Goal: Answer question/provide support: Share knowledge or assist other users

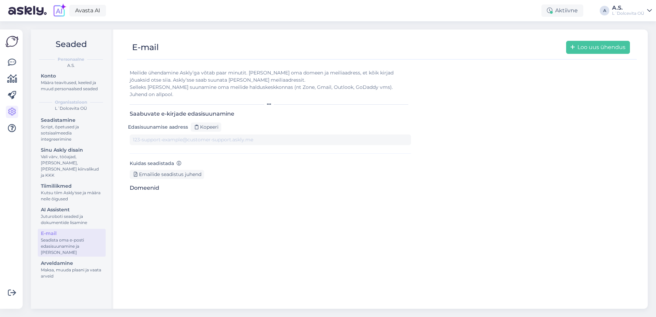
type input "[DOMAIN_NAME][EMAIL_ADDRESS][DOMAIN_NAME]"
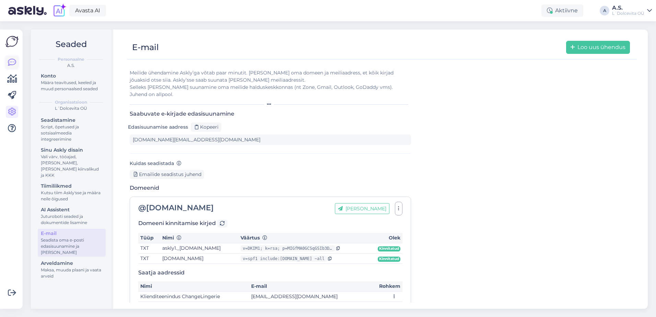
click at [11, 64] on icon at bounding box center [12, 62] width 8 height 8
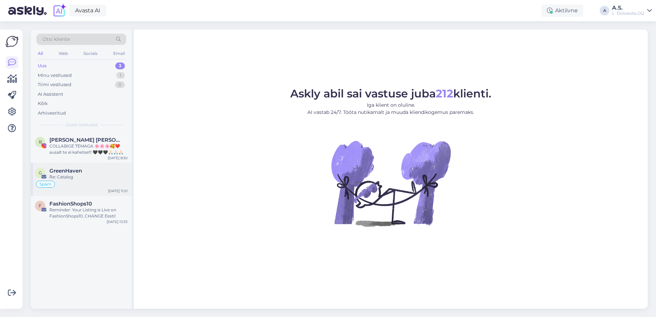
click at [80, 183] on div "Späm" at bounding box center [81, 184] width 93 height 8
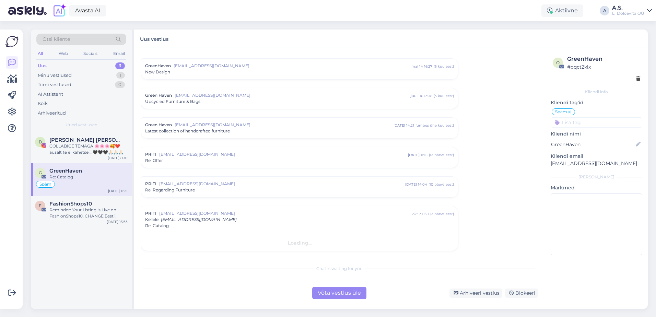
scroll to position [15, 0]
click at [487, 293] on div "Arhiveeri vestlus" at bounding box center [475, 293] width 53 height 9
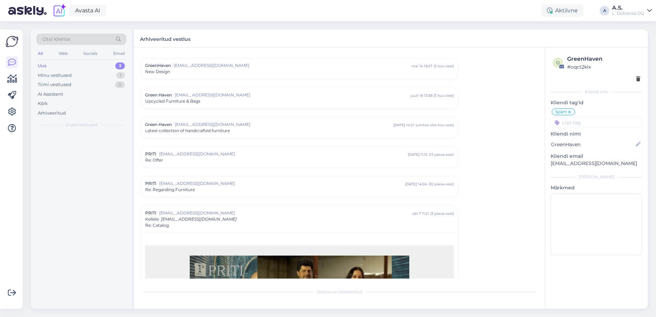
scroll to position [166, 0]
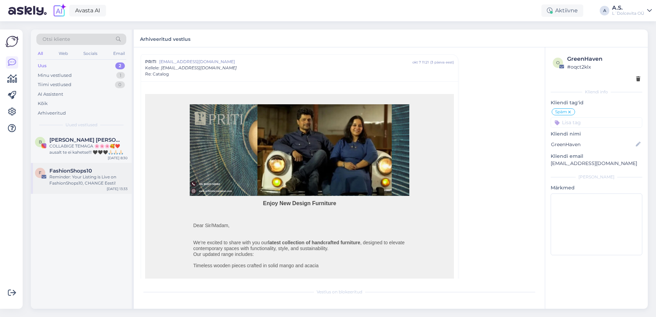
click at [76, 187] on div "F FashionShops10 Reminder: Your Listing is Live on FashionShops10, CHANGE Eesti…" at bounding box center [81, 178] width 101 height 31
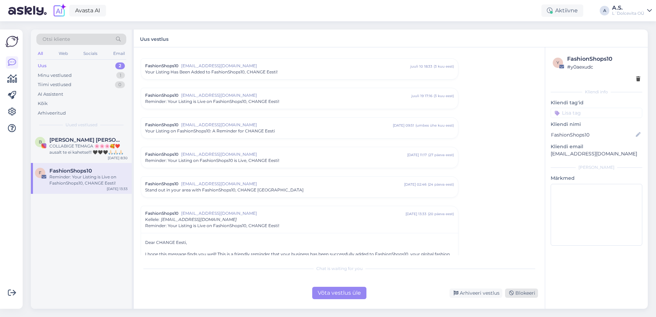
click at [505, 294] on div "Blokeeri" at bounding box center [521, 293] width 33 height 9
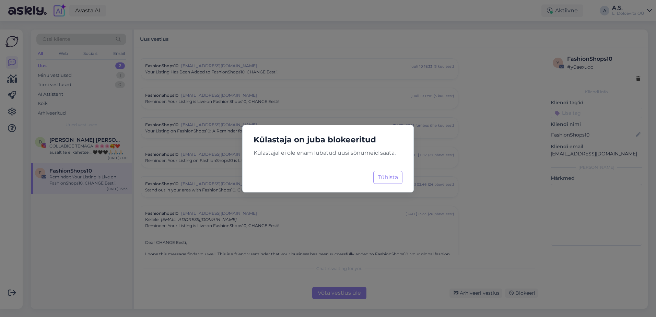
click at [484, 292] on div "Külastaja on juba blokeeritud Külastajal ei ole enam lubatud uusi sõnumeid saat…" at bounding box center [328, 158] width 656 height 317
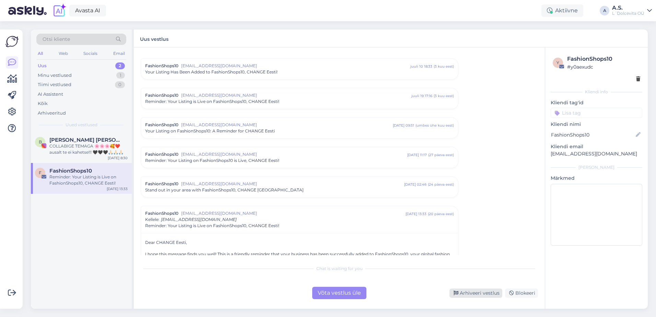
click at [463, 291] on div "Arhiveeri vestlus" at bounding box center [475, 293] width 53 height 9
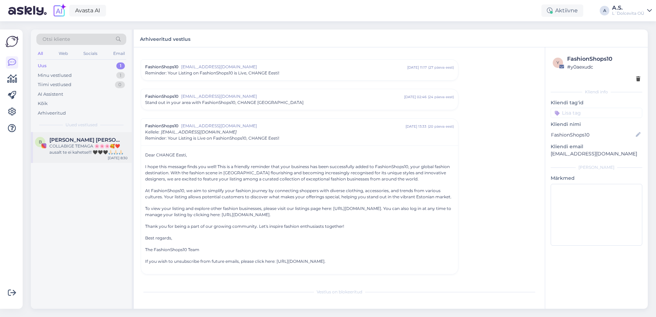
click at [54, 147] on div "COLLABIGE TEMAGA 🌸🌸🌸🥰❤️ ausalt te ei kahetse!!! 🖤🖤🖤🙏🏻🙏🏻🙏🏻" at bounding box center [88, 149] width 78 height 12
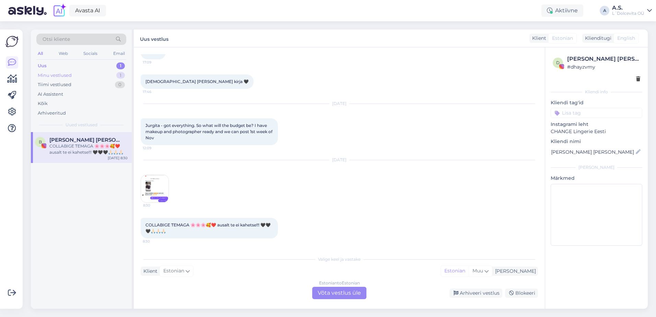
click at [64, 74] on div "Minu vestlused" at bounding box center [55, 75] width 34 height 7
click at [65, 151] on div "T Triin Palmiste Sobib, oootame teid reedel kell 12.00 Oct 8 10:19" at bounding box center [81, 147] width 101 height 31
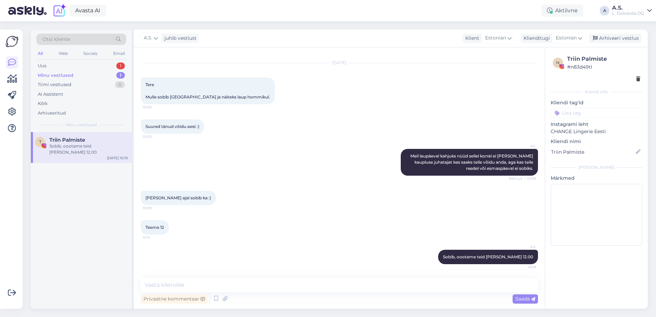
click at [67, 76] on div "Minu vestlused" at bounding box center [56, 75] width 36 height 7
click at [65, 66] on div "Uus 1" at bounding box center [81, 66] width 90 height 10
click at [70, 149] on div "COLLABIGE TEMAGA 🌸🌸🌸🥰❤️ ausalt te ei kahetse!!! 🖤🖤🖤🙏🏻🙏🏻🙏🏻" at bounding box center [88, 149] width 78 height 12
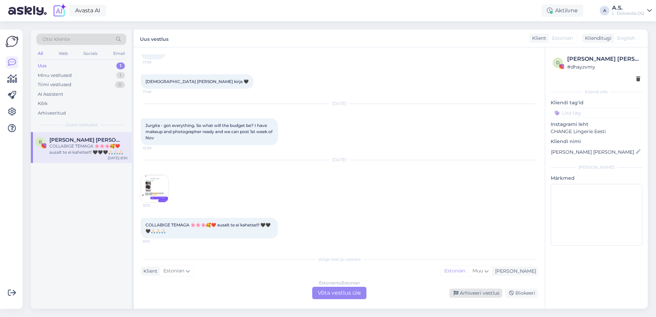
click at [466, 292] on div "Arhiveeri vestlus" at bounding box center [475, 293] width 53 height 9
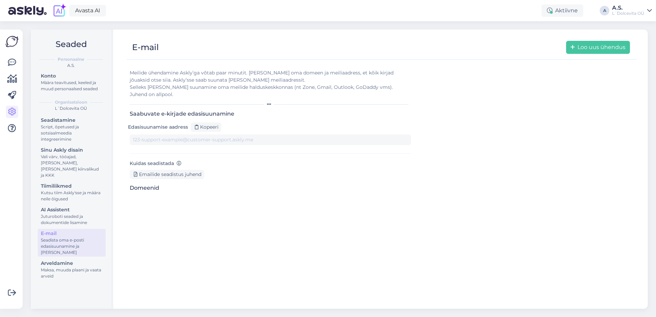
type input "[DOMAIN_NAME][EMAIL_ADDRESS][DOMAIN_NAME]"
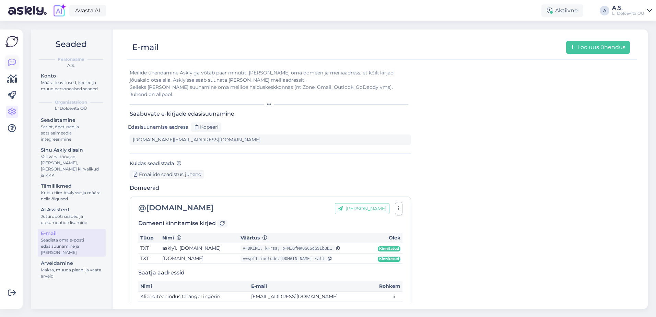
click at [10, 60] on icon at bounding box center [12, 62] width 8 height 8
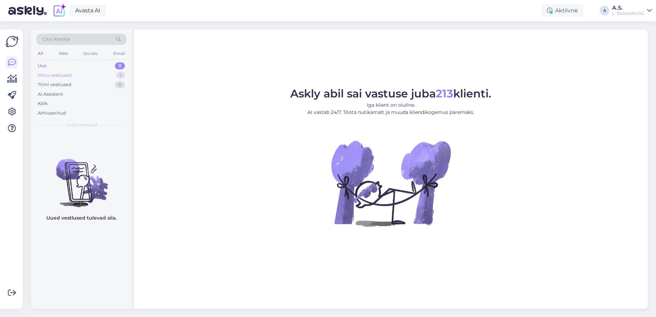
click at [54, 76] on div "Minu vestlused" at bounding box center [55, 75] width 34 height 7
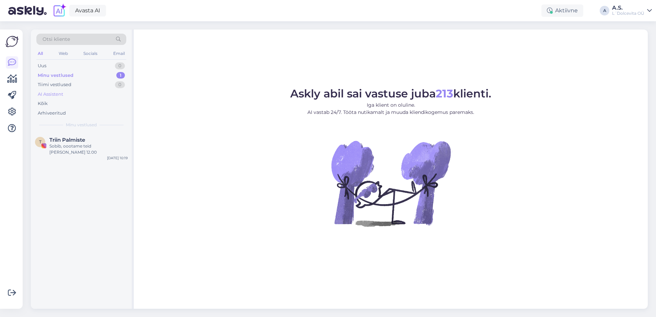
click at [59, 96] on div "AI Assistent" at bounding box center [50, 94] width 25 height 7
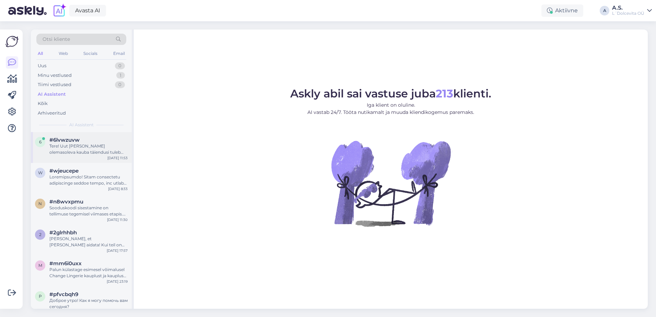
click at [57, 144] on div "Tere! Uut [PERSON_NAME] olemasoleva kauba täiendusi tuleb üldjuhul juurde iga n…" at bounding box center [88, 149] width 78 height 12
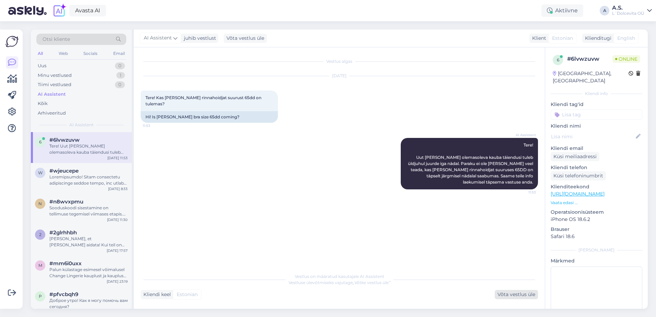
click at [521, 297] on div "Võta vestlus üle" at bounding box center [516, 294] width 43 height 9
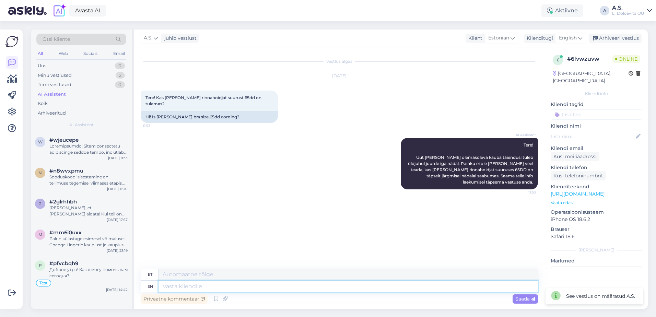
click at [256, 286] on textarea at bounding box center [348, 287] width 379 height 12
type textarea "Täpsustame ka"
type textarea "Täpsustame"
type textarea "Täpsustame ka"
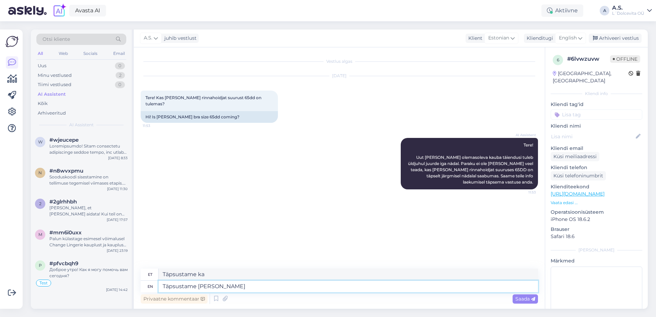
type textarea "Täpsustame [PERSON_NAME]"
type textarea "Täpsustame ka tooteid"
type textarea "Täpsustame [PERSON_NAME] [PERSON_NAME]"
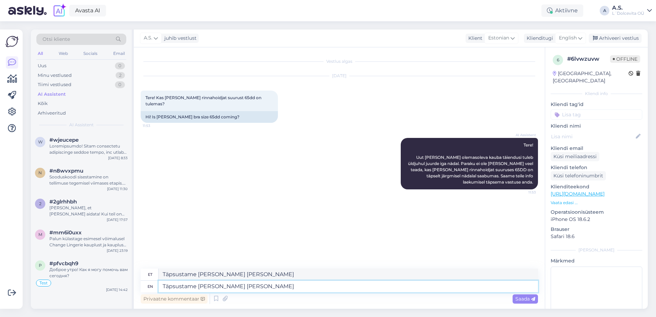
type textarea "Täpsustame [PERSON_NAME] [PERSON_NAME]"
type textarea "Täpsustame [PERSON_NAME] [PERSON_NAME] koodi"
type textarea "Täpsustame [PERSON_NAME] [PERSON_NAME] koodi."
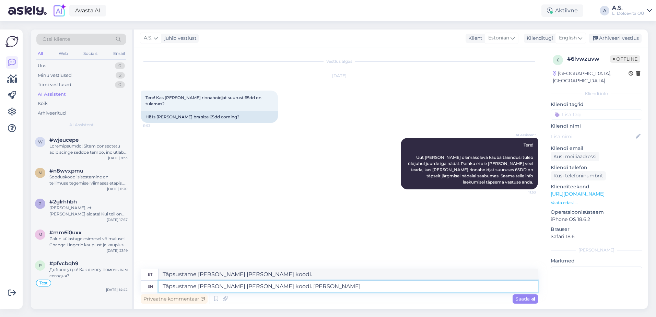
type textarea "Täpsustame [PERSON_NAME] [PERSON_NAME] koodi. Kui o"
type textarea "Täpsustame [PERSON_NAME] [PERSON_NAME] koodi. [PERSON_NAME]"
type textarea "Täpsustame [PERSON_NAME] [PERSON_NAME] koodi. Kui on"
type textarea "Täpsustame [PERSON_NAME] [PERSON_NAME] koodi. [PERSON_NAME]"
type textarea "Täpsustame [PERSON_NAME] [PERSON_NAME] koodi. Kui on tegemist"
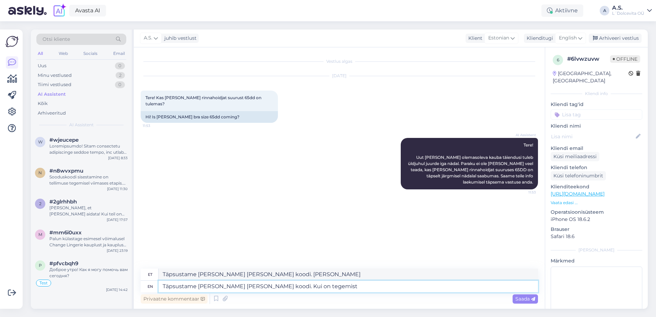
type textarea "Täpsustame [PERSON_NAME] [PERSON_NAME] koodi. Kui on tegemist"
type textarea "Täpsustame [PERSON_NAME] [PERSON_NAME] koodi. Kui on tegemist allahinnatud"
type textarea "Täpsustame [PERSON_NAME] [PERSON_NAME] koodi. Kui on tegemist allahinnatud kaub…"
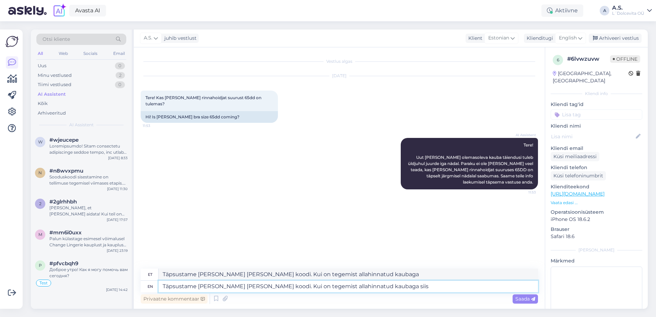
type textarea "Täpsustame [PERSON_NAME] [PERSON_NAME] koodi. Kui on tegemist allahinnatud kaub…"
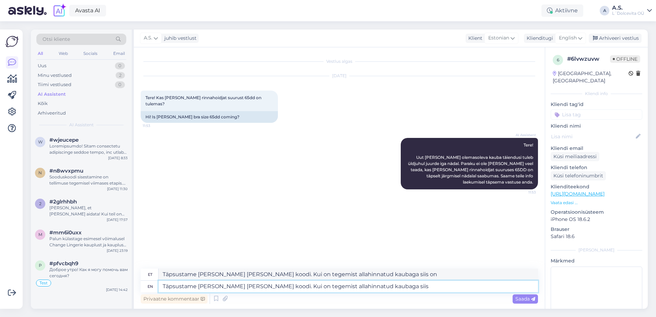
type textarea "Täpsustame [PERSON_NAME] [PERSON_NAME] koodi. Kui on tegemist allahinnatud kaub…"
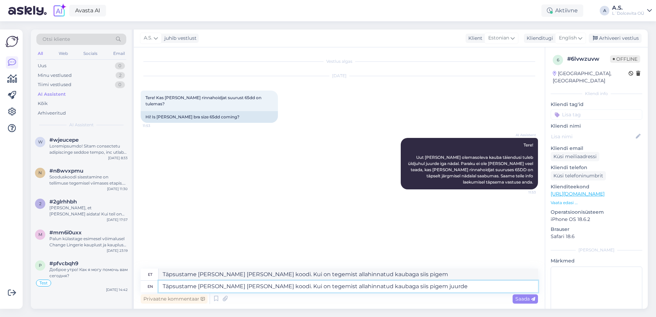
type textarea "Täpsustame [PERSON_NAME] [PERSON_NAME] koodi. Kui on tegemist allahinnatud kaub…"
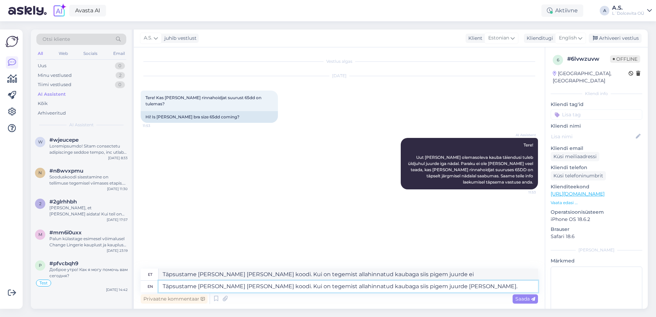
type textarea "Täpsustame [PERSON_NAME] [PERSON_NAME] koodi. Kui on tegemist allahinnatud kaub…"
click at [516, 298] on span "Saada" at bounding box center [525, 299] width 20 height 6
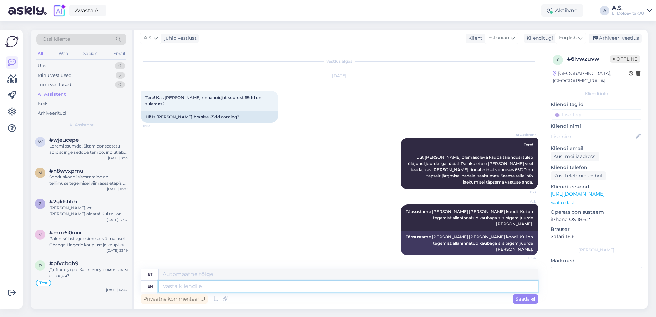
click at [180, 289] on textarea at bounding box center [348, 287] width 379 height 12
type textarea "Kui o"
type textarea "[PERSON_NAME]"
type textarea "Kui on"
type textarea "[PERSON_NAME]"
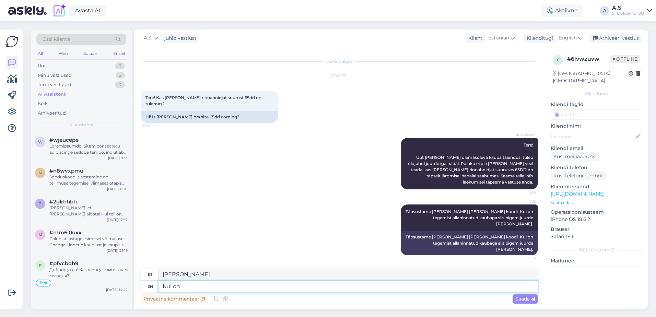
type textarea "Kui on t"
type textarea "Kui on"
type textarea "Kui on täishinnaga"
type textarea "Kui on täishinnaga toode, si"
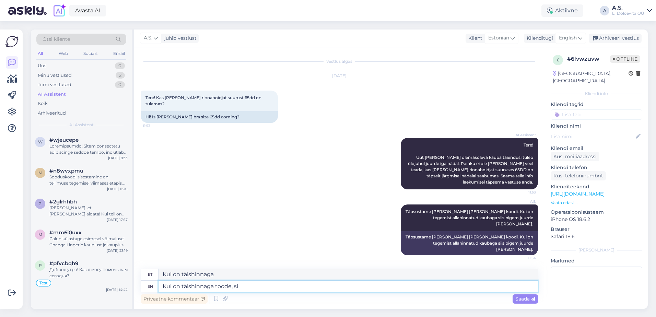
type textarea "Kui on täishinnaga toode,"
type textarea "Kui on täishinnaga toode, siis"
type textarea "Kui on täishinnaga toode, siis on"
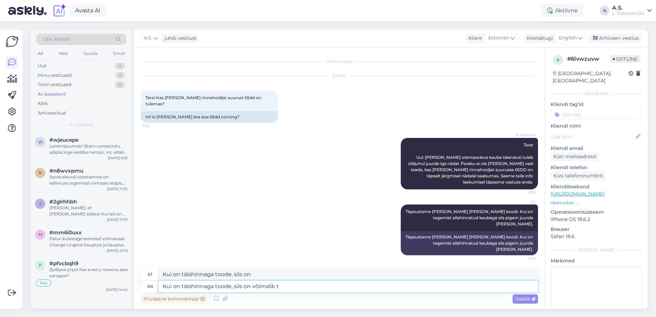
type textarea "Kui on täishinnaga toode, siis on võimalik to"
type textarea "Kui on täishinnaga toode, siis on võimalik"
type textarea "Kui on täishinnaga toode, siis on võimalik toote j"
type textarea "Kui on täishinnaga toode, siis on võimalik toode"
type textarea "Kui on täishinnaga toode, siis on võimalik toote juures"
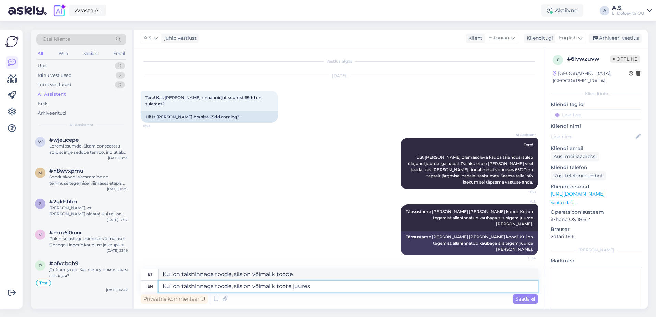
type textarea "Kui on täishinnaga toode, siis on võimalik toote juures"
type textarea "Kui on täishinnaga toode, siis on võimalik toote juures märkid"
type textarea "Kui on täishinnaga toode, siis on võimalik toote juures"
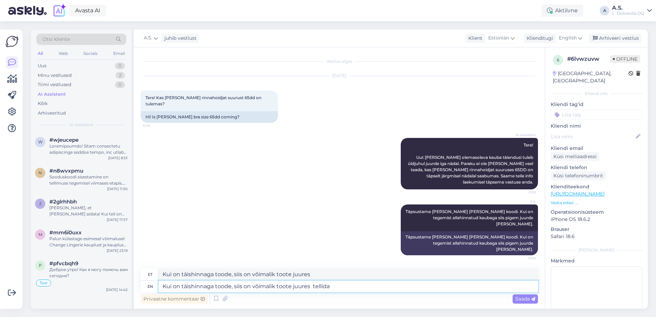
type textarea "Kui on täishinnaga toode, siis on võimalik toote juures tellida"
type textarea "Kui on täishinnaga toode, siis on võimalik toote juures tellida teavitus"
type textarea "Kui on täishinnaga toode, siis on võimalik toote juures tellida teavitus e-mail…"
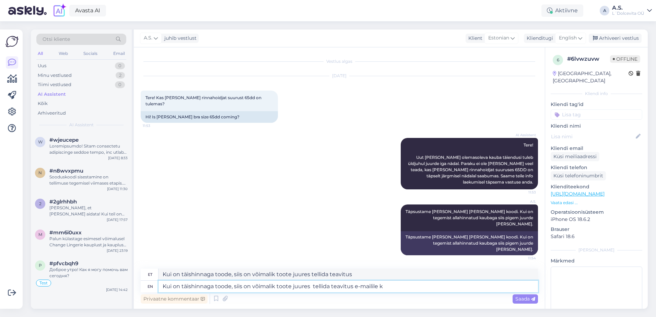
type textarea "Kui on täishinnaga toode, siis on võimalik toote juures tellida teavitus e-mail…"
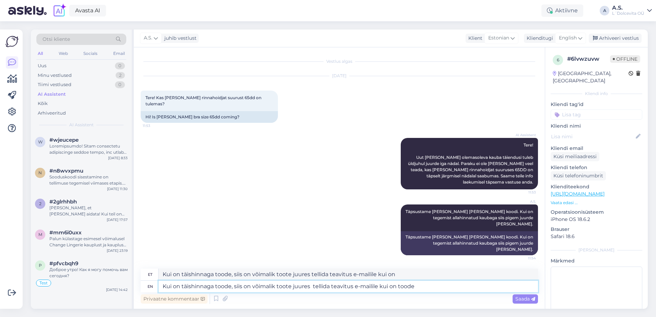
type textarea "Kui on täishinnaga toode, siis on võimalik toote juures tellida teavitus e-mail…"
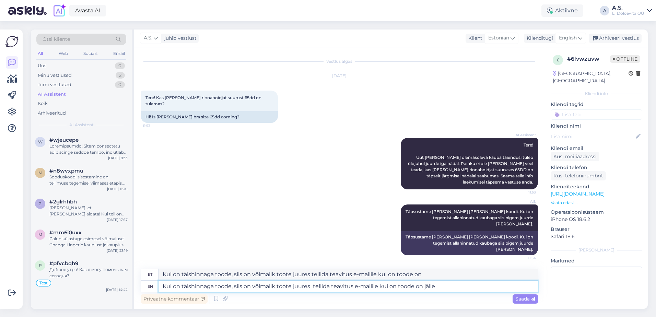
type textarea "Kui on täishinnaga toode, siis on võimalik toote juures tellida teavitus e-mail…"
click at [523, 298] on span "Saada" at bounding box center [525, 299] width 20 height 6
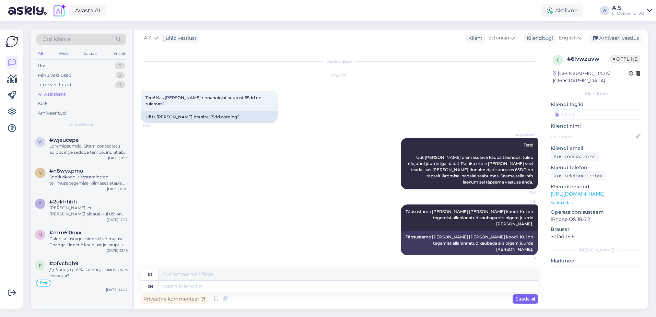
scroll to position [35, 0]
